Goal: Task Accomplishment & Management: Use online tool/utility

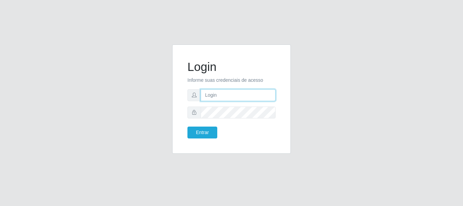
click at [212, 94] on input "text" at bounding box center [237, 95] width 75 height 12
type input "[EMAIL_ADDRESS][DOMAIN_NAME]"
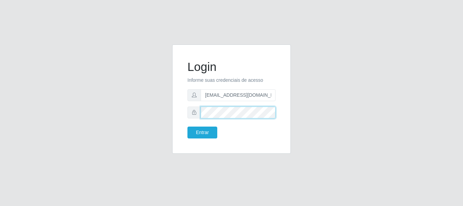
click at [187, 126] on button "Entrar" at bounding box center [202, 132] width 30 height 12
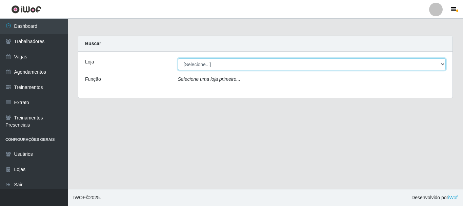
click at [239, 63] on select "[Selecione...] C-[GEOGRAPHIC_DATA]" at bounding box center [312, 64] width 268 height 12
select select "239"
click at [178, 58] on select "[Selecione...] C-[GEOGRAPHIC_DATA]" at bounding box center [312, 64] width 268 height 12
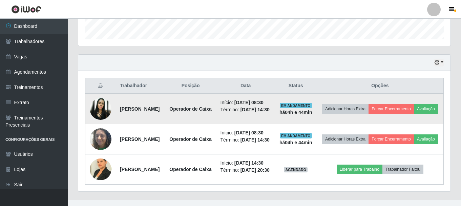
scroll to position [251, 0]
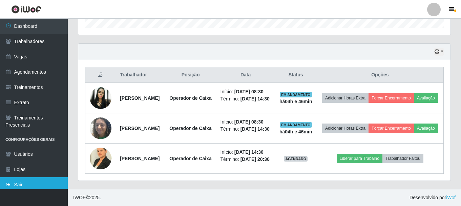
click at [39, 185] on link "Sair" at bounding box center [34, 184] width 68 height 15
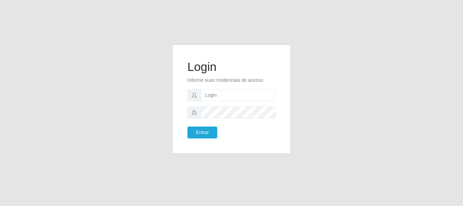
drag, startPoint x: 120, startPoint y: 153, endPoint x: 48, endPoint y: 176, distance: 75.2
click at [48, 176] on div "Login Informe suas credenciais de acesso Entrar" at bounding box center [231, 103] width 463 height 206
